Goal: Check status: Check status

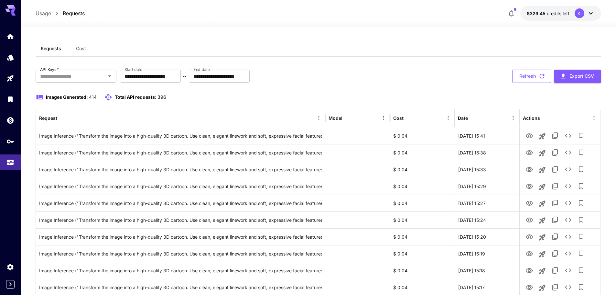
click at [531, 76] on button "Refresh" at bounding box center [531, 76] width 39 height 13
click at [530, 78] on button "Refresh" at bounding box center [531, 76] width 39 height 13
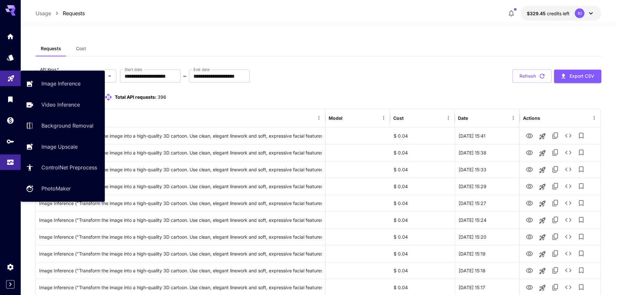
click at [8, 79] on icon "Playground" at bounding box center [11, 76] width 8 height 8
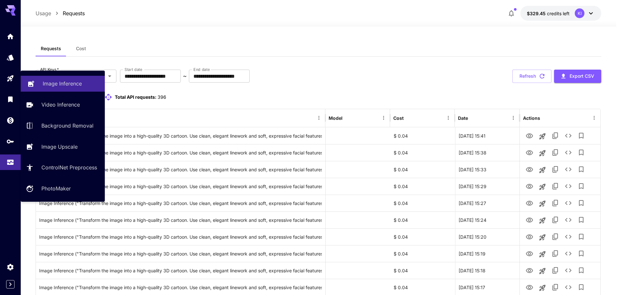
click at [48, 84] on p "Image Inference" at bounding box center [62, 84] width 39 height 8
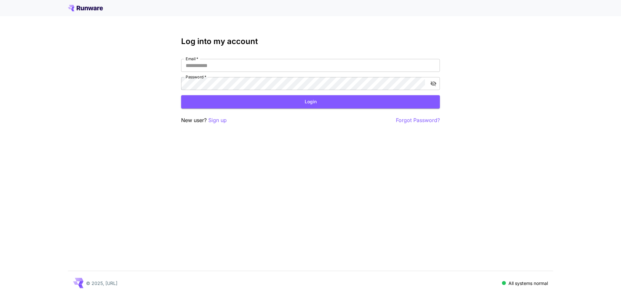
type input "**********"
click at [241, 100] on button "Login" at bounding box center [310, 101] width 259 height 13
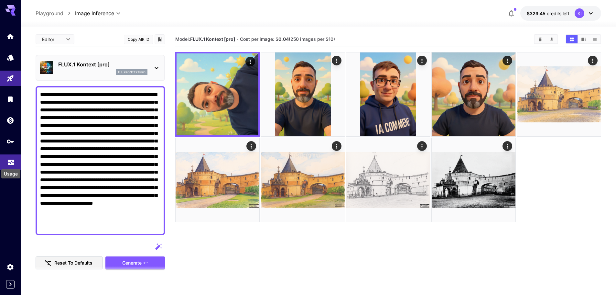
click at [11, 158] on icon "Usage" at bounding box center [11, 158] width 6 height 3
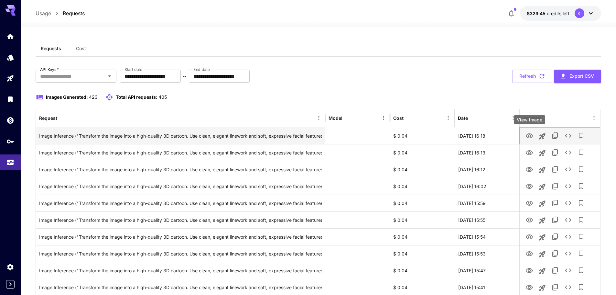
click at [528, 134] on icon "View Image" at bounding box center [529, 135] width 7 height 5
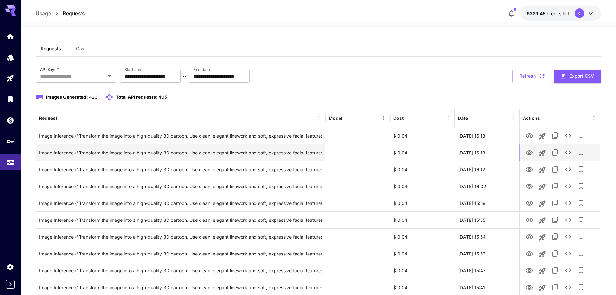
click at [528, 154] on icon "View Image" at bounding box center [529, 152] width 7 height 5
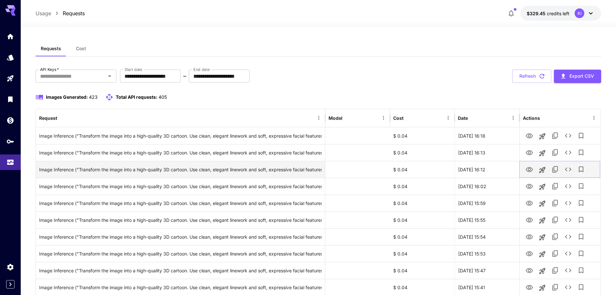
click at [527, 170] on icon "View Image" at bounding box center [529, 169] width 7 height 5
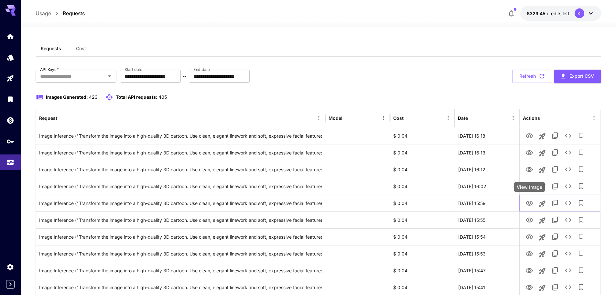
click at [529, 185] on div "View Image" at bounding box center [529, 186] width 31 height 9
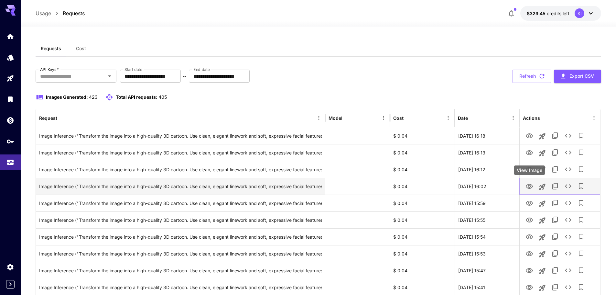
click at [529, 186] on icon "View Image" at bounding box center [529, 186] width 8 height 8
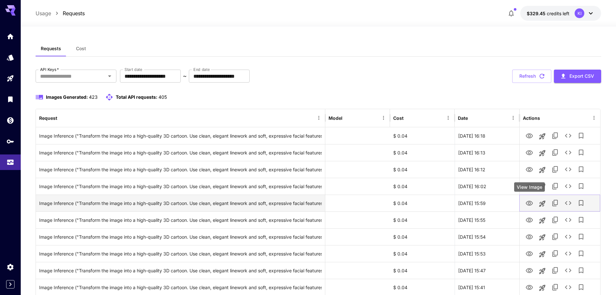
click at [529, 202] on icon "View Image" at bounding box center [529, 202] width 7 height 5
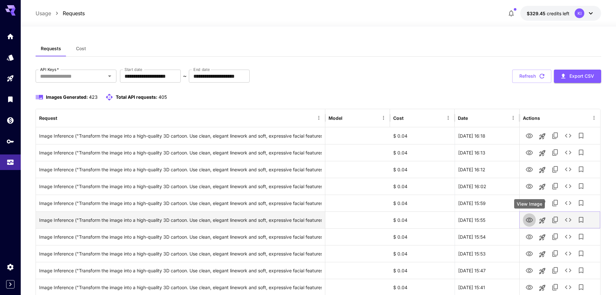
click at [527, 222] on icon "View Image" at bounding box center [529, 220] width 8 height 8
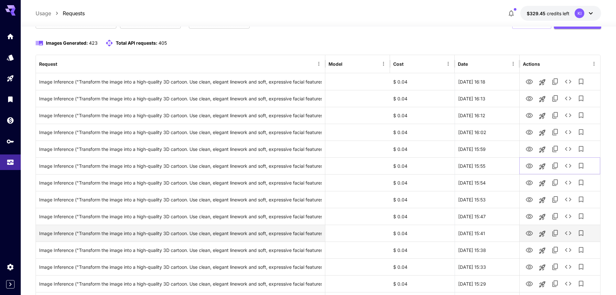
scroll to position [129, 0]
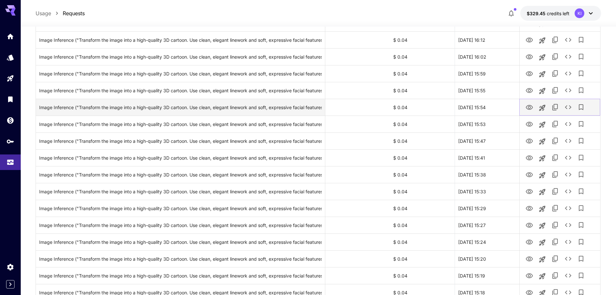
click at [529, 106] on icon "View Image" at bounding box center [529, 107] width 7 height 5
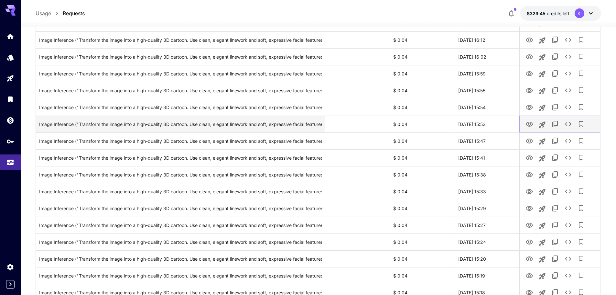
click at [527, 123] on icon "View Image" at bounding box center [529, 124] width 8 height 8
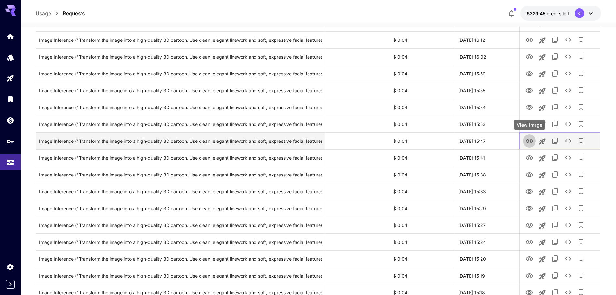
click at [531, 141] on icon "View Image" at bounding box center [529, 140] width 7 height 5
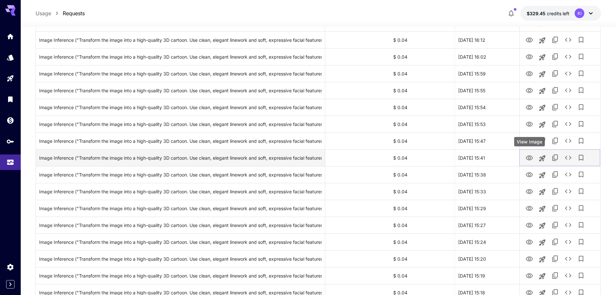
click at [531, 158] on icon "View Image" at bounding box center [529, 158] width 8 height 8
click at [527, 158] on icon "View Image" at bounding box center [529, 157] width 7 height 5
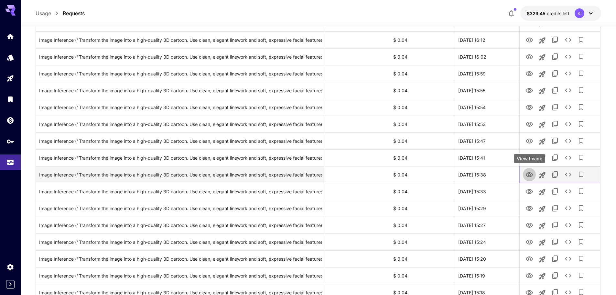
click at [528, 176] on icon "View Image" at bounding box center [529, 175] width 8 height 8
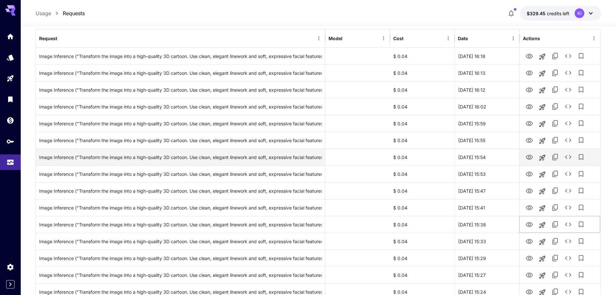
scroll to position [0, 0]
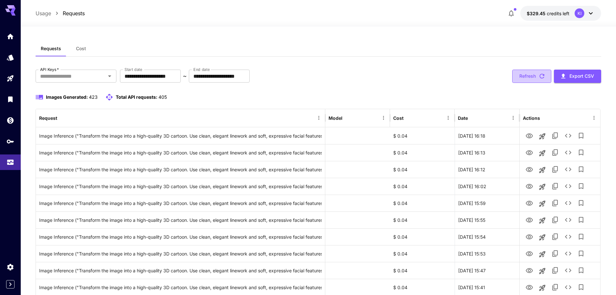
click at [527, 78] on button "Refresh" at bounding box center [531, 76] width 39 height 13
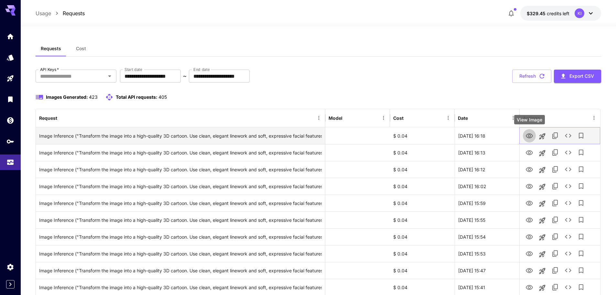
click at [531, 133] on icon "View Image" at bounding box center [529, 136] width 8 height 8
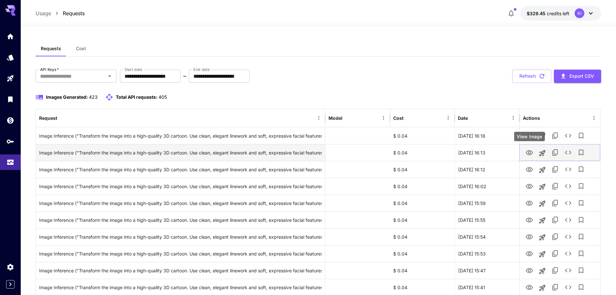
click at [526, 154] on icon "View Image" at bounding box center [529, 153] width 8 height 8
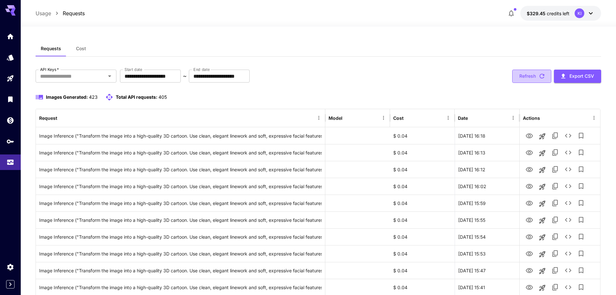
click at [538, 75] on icon "button" at bounding box center [541, 75] width 7 height 7
drag, startPoint x: 521, startPoint y: 76, endPoint x: 491, endPoint y: 92, distance: 33.9
click at [521, 76] on button "Refresh" at bounding box center [531, 76] width 39 height 13
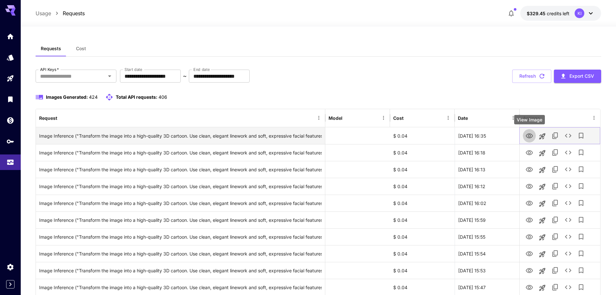
click at [531, 138] on icon "View Image" at bounding box center [529, 135] width 7 height 5
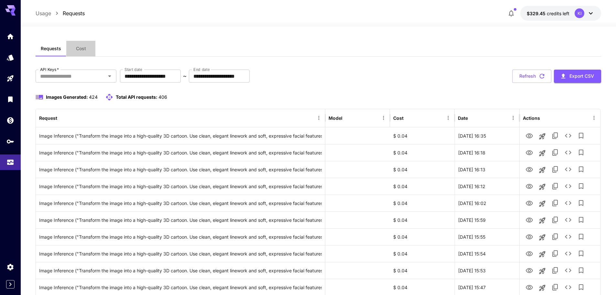
click at [82, 48] on span "Cost" at bounding box center [81, 49] width 10 height 6
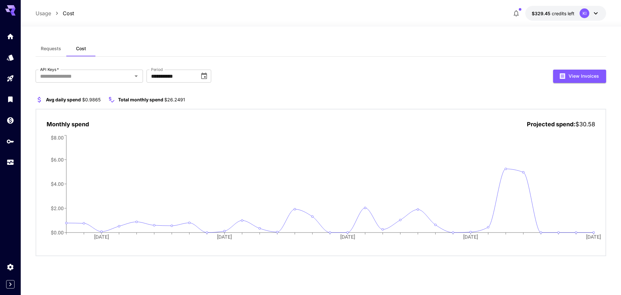
click at [57, 49] on span "Requests" at bounding box center [51, 49] width 20 height 6
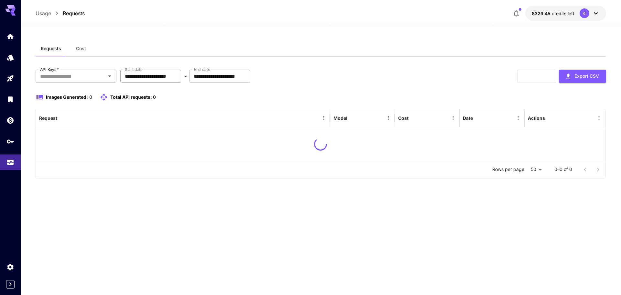
click at [168, 70] on input "**********" at bounding box center [150, 76] width 61 height 13
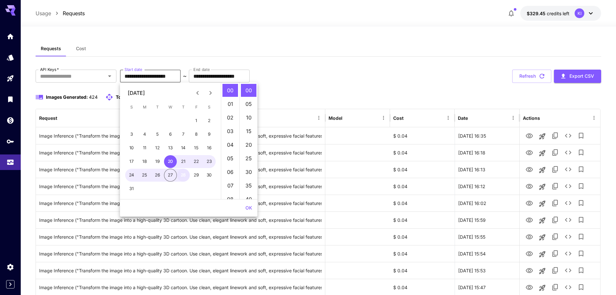
click at [185, 177] on button "28" at bounding box center [183, 174] width 13 height 13
click at [184, 176] on button "28" at bounding box center [183, 174] width 13 height 13
drag, startPoint x: 247, startPoint y: 208, endPoint x: 243, endPoint y: 206, distance: 4.3
click at [247, 208] on button "OK" at bounding box center [249, 208] width 12 height 12
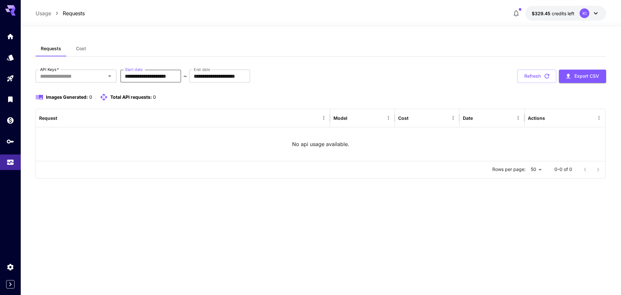
click at [173, 75] on input "**********" at bounding box center [150, 76] width 61 height 13
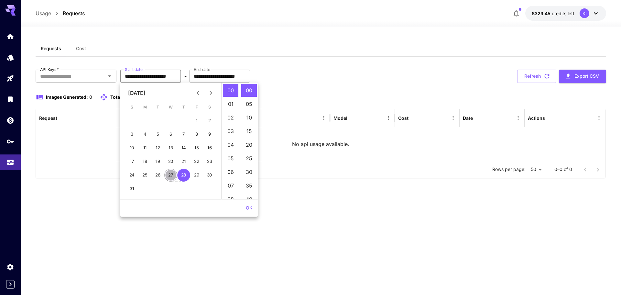
click at [172, 176] on button "27" at bounding box center [170, 174] width 13 height 13
click at [182, 176] on button "28" at bounding box center [183, 174] width 13 height 13
click at [171, 177] on button "27" at bounding box center [170, 174] width 13 height 13
type input "**********"
click at [251, 207] on button "OK" at bounding box center [249, 208] width 12 height 12
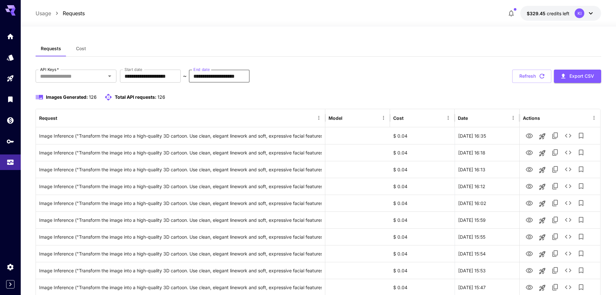
click at [244, 78] on input "**********" at bounding box center [219, 76] width 61 height 13
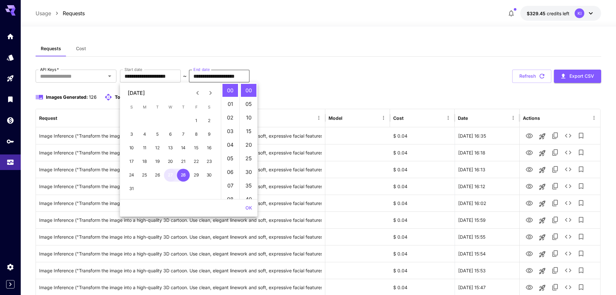
click at [167, 175] on button "27" at bounding box center [170, 174] width 13 height 13
click at [193, 176] on button "29" at bounding box center [196, 174] width 13 height 13
type input "**********"
click at [247, 206] on button "OK" at bounding box center [249, 208] width 12 height 12
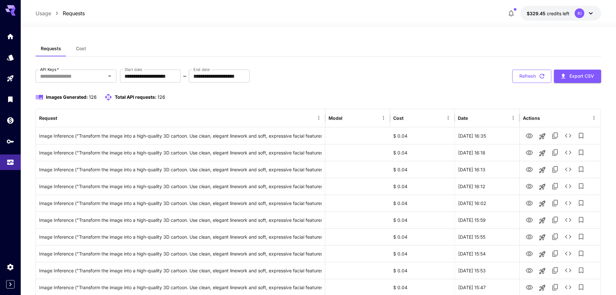
click at [540, 72] on button "Refresh" at bounding box center [531, 76] width 39 height 13
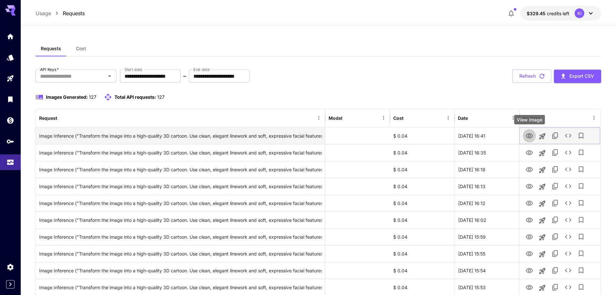
click at [531, 135] on icon "View Image" at bounding box center [529, 135] width 7 height 5
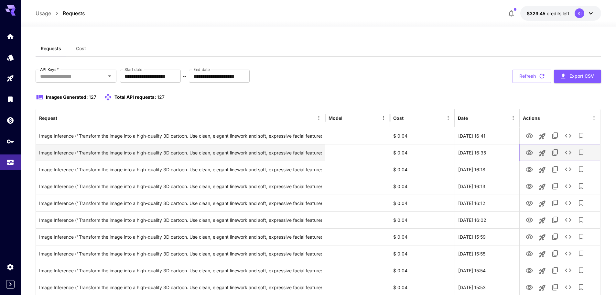
click at [530, 151] on icon "View Image" at bounding box center [529, 153] width 8 height 8
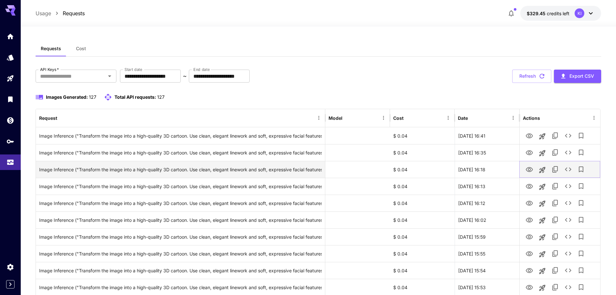
click at [528, 169] on icon "View Image" at bounding box center [529, 169] width 7 height 5
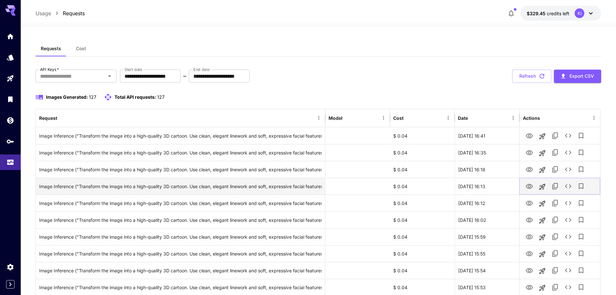
click at [528, 187] on icon "View Image" at bounding box center [529, 186] width 8 height 8
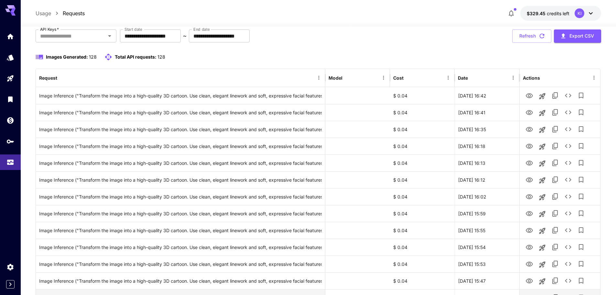
scroll to position [194, 0]
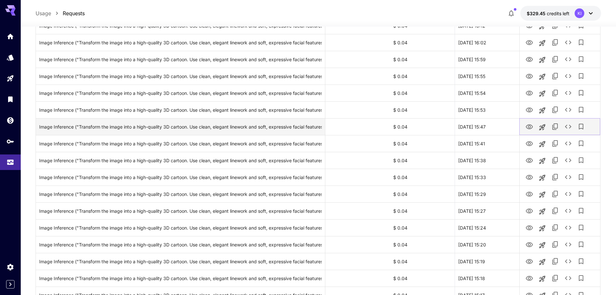
click at [527, 126] on icon "View Image" at bounding box center [529, 127] width 8 height 8
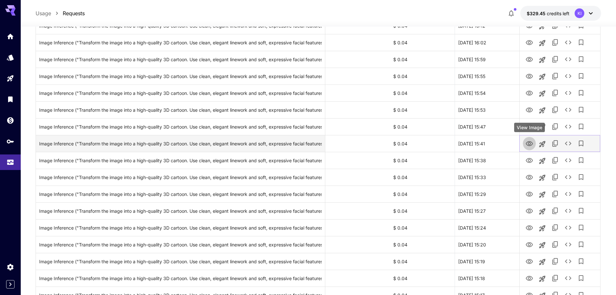
click at [527, 144] on icon "View Image" at bounding box center [529, 144] width 8 height 8
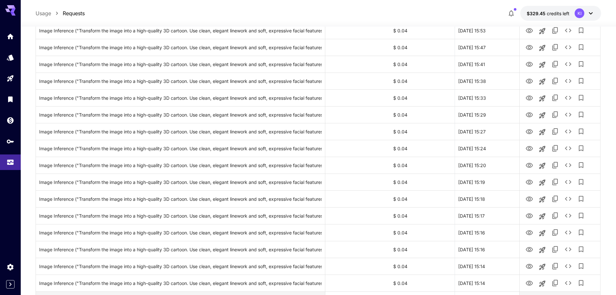
scroll to position [388, 0]
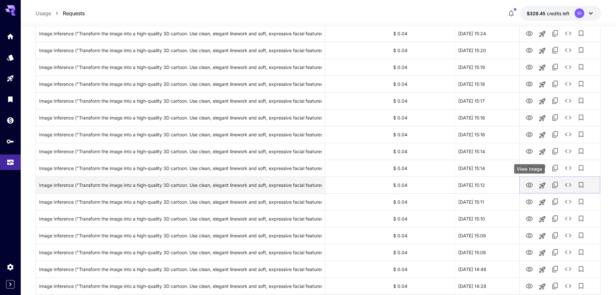
click at [530, 185] on icon "View Image" at bounding box center [529, 185] width 8 height 8
